Goal: Task Accomplishment & Management: Complete application form

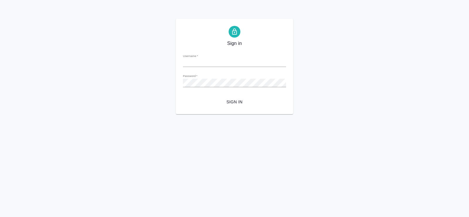
type input "[PERSON_NAME][EMAIL_ADDRESS][DOMAIN_NAME]"
click at [234, 102] on span "Sign in" at bounding box center [235, 101] width 94 height 7
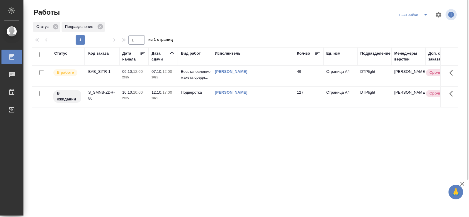
click at [97, 72] on div "BAB_SITR-1" at bounding box center [102, 72] width 28 height 6
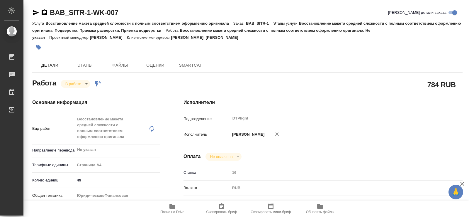
type textarea "x"
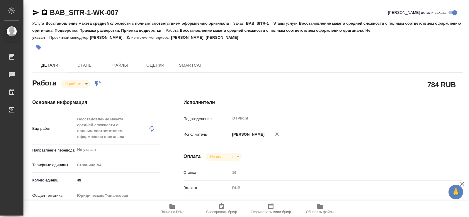
type textarea "x"
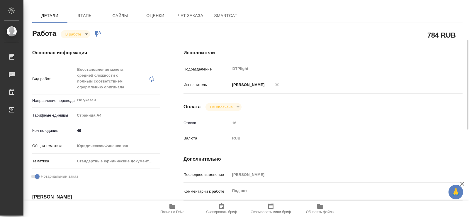
type textarea "x"
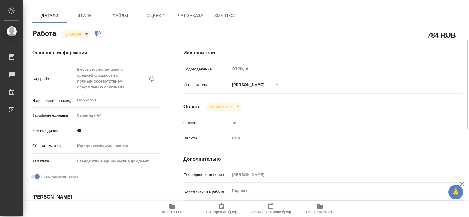
scroll to position [96, 0]
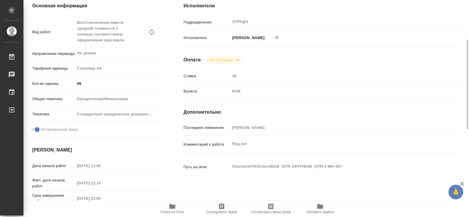
type textarea "x"
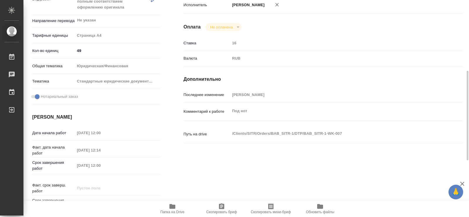
scroll to position [142, 0]
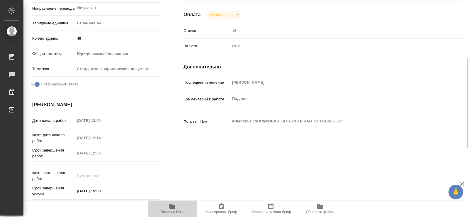
click at [171, 207] on icon "button" at bounding box center [172, 206] width 6 height 5
